Goal: Information Seeking & Learning: Learn about a topic

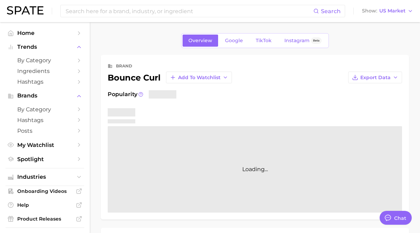
type textarea "x"
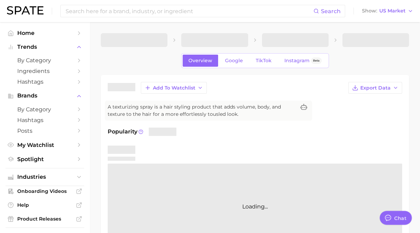
type textarea "x"
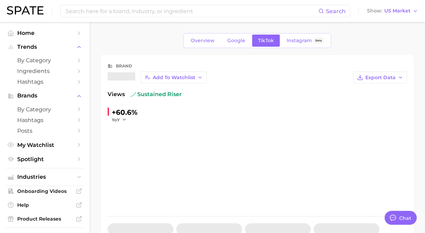
type textarea "x"
